Goal: Task Accomplishment & Management: Use online tool/utility

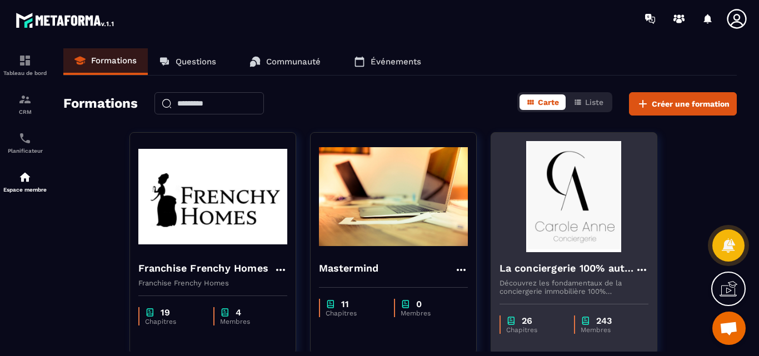
click at [570, 206] on img at bounding box center [574, 196] width 149 height 111
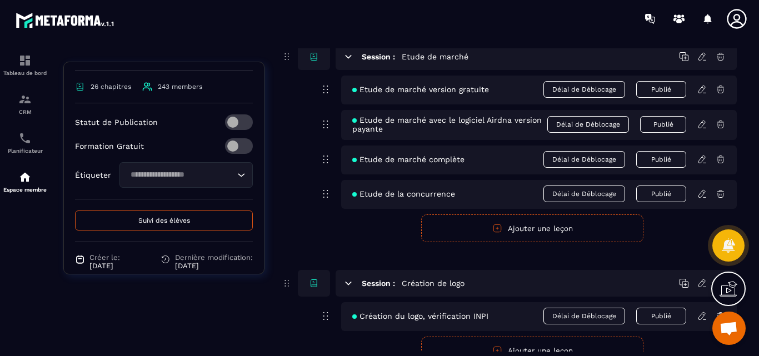
scroll to position [429, 0]
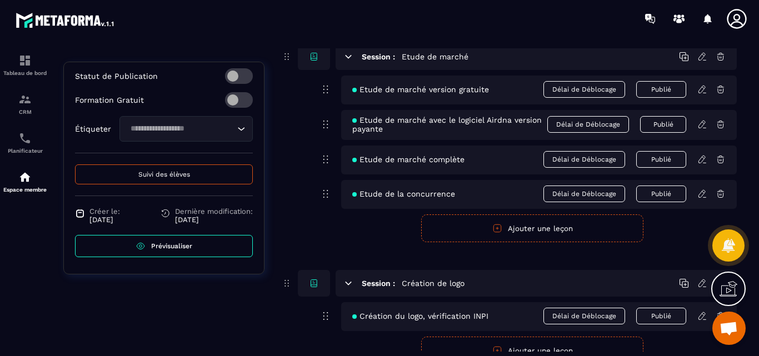
click at [150, 165] on button "Suivi des élèves" at bounding box center [164, 175] width 178 height 20
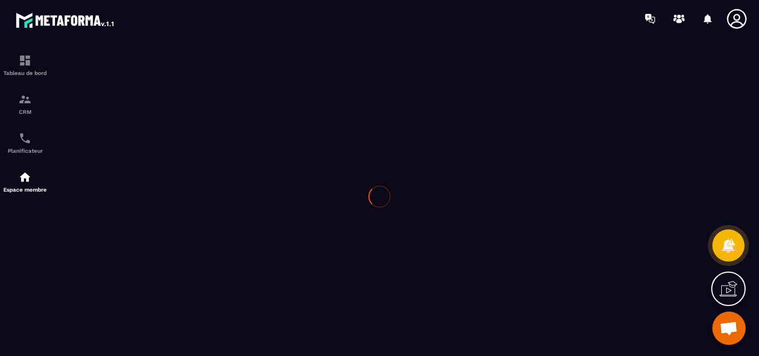
click at [149, 175] on div at bounding box center [379, 196] width 759 height 319
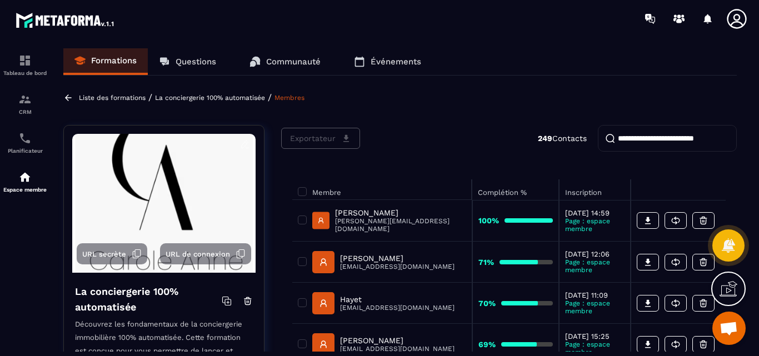
click at [639, 141] on input "search" at bounding box center [667, 138] width 139 height 27
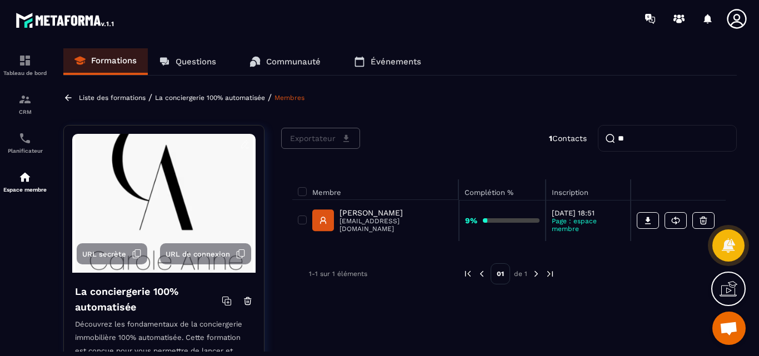
type input "*"
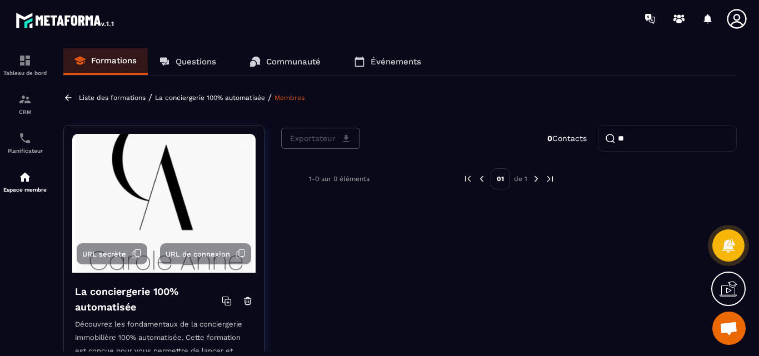
type input "*"
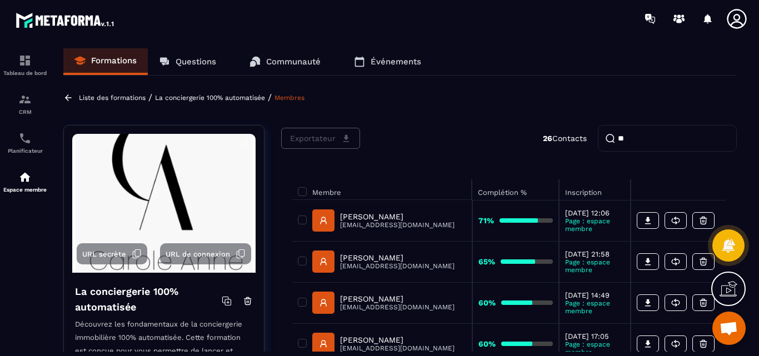
type input "*"
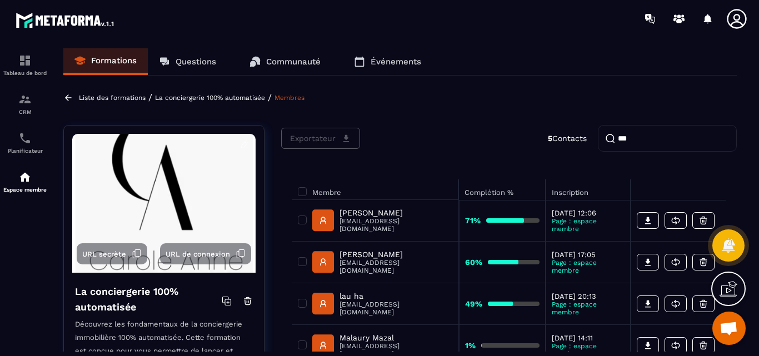
drag, startPoint x: 638, startPoint y: 138, endPoint x: 598, endPoint y: 140, distance: 40.1
click at [598, 140] on input "***" at bounding box center [667, 138] width 139 height 27
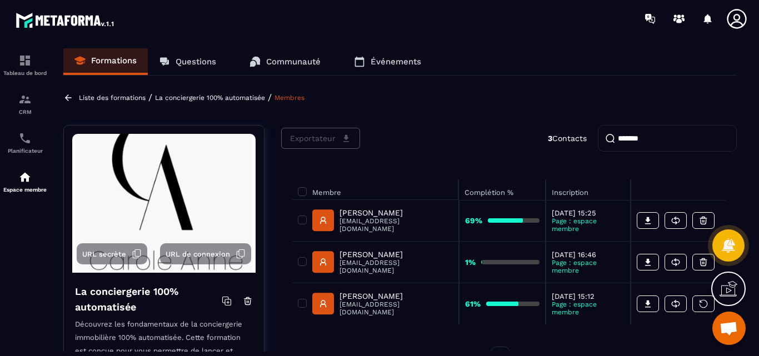
type input "*******"
